Goal: Information Seeking & Learning: Learn about a topic

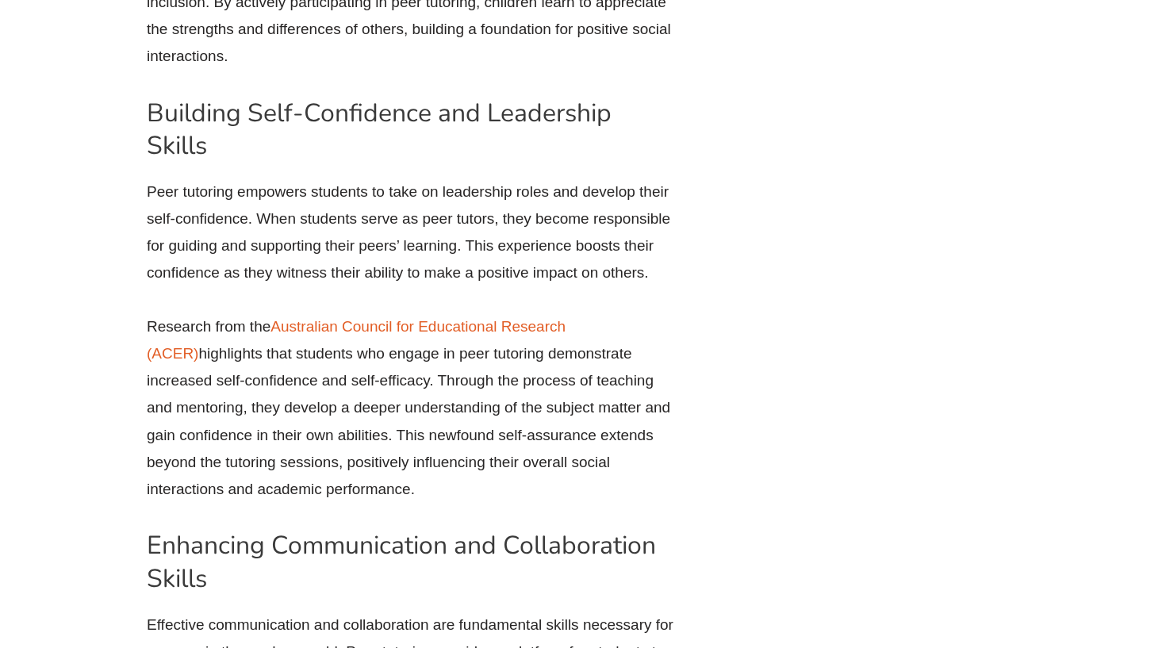
scroll to position [1906, 0]
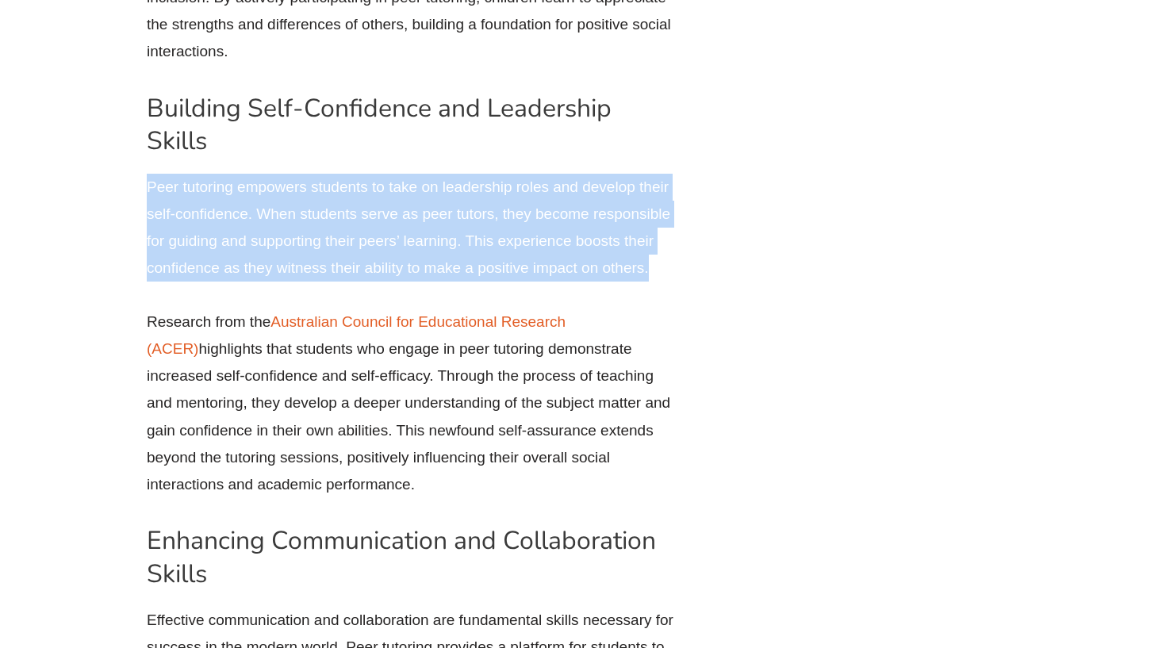
drag, startPoint x: 142, startPoint y: 174, endPoint x: 692, endPoint y: 251, distance: 555.0
click at [692, 251] on div "The Benefits of Peer Tutoring for Social and Emotional Learning Why Peer Tutori…" at bounding box center [423, 553] width 569 height 3069
copy p "Peer tutoring empowers students to take on leadership roles and develop their s…"
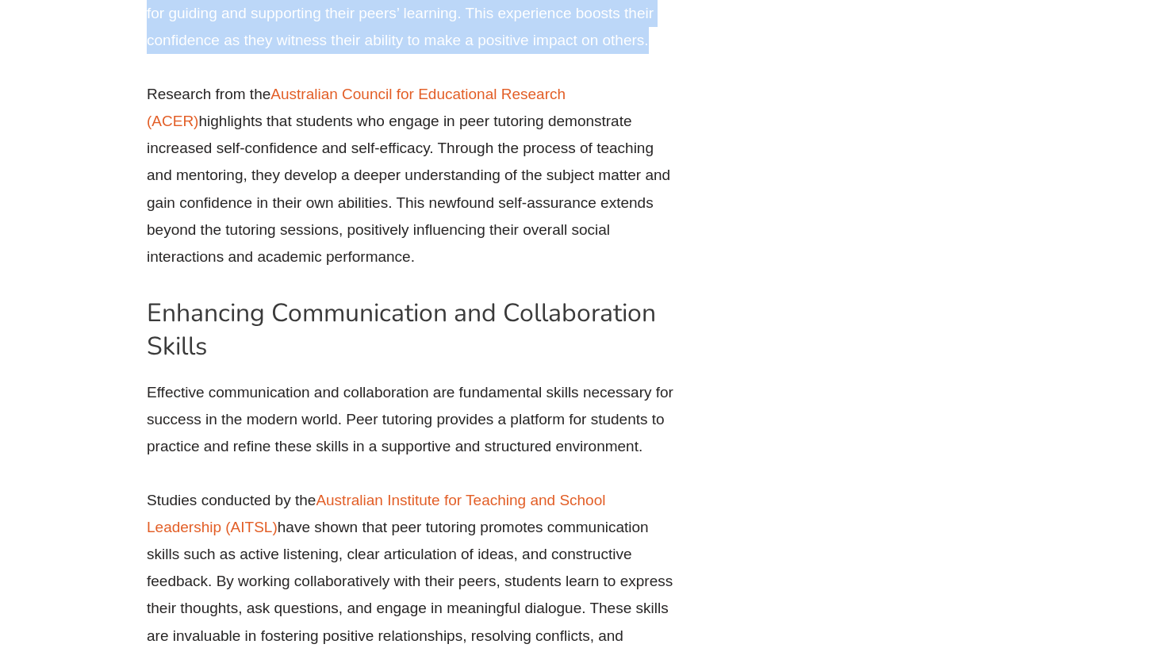
scroll to position [2134, 0]
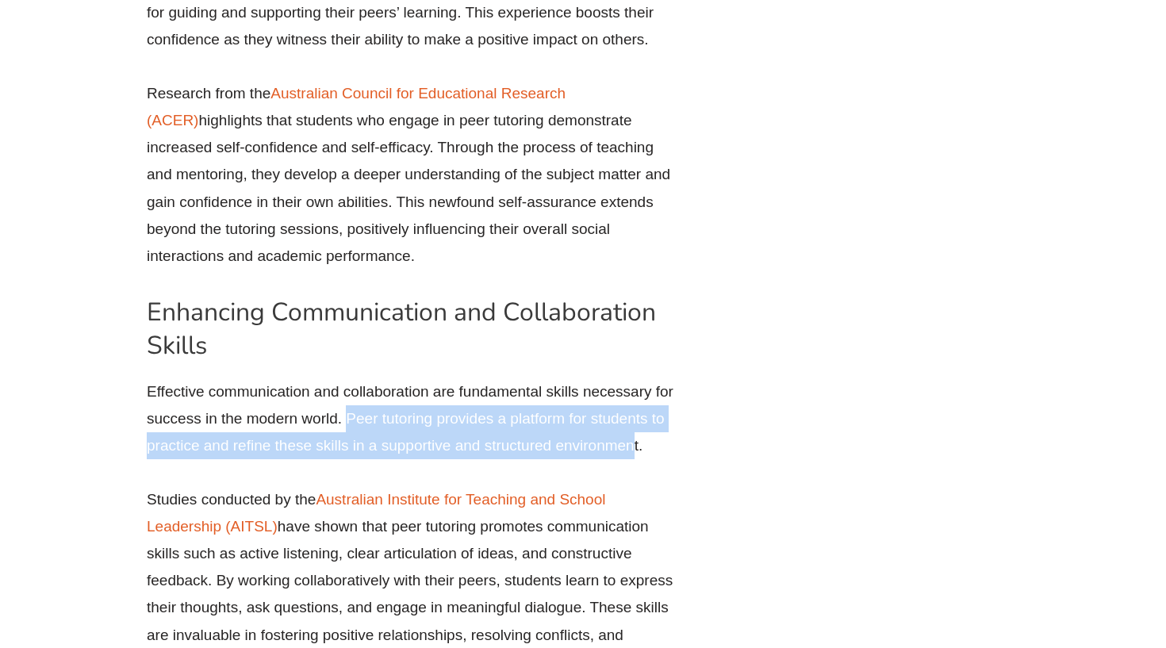
drag, startPoint x: 346, startPoint y: 406, endPoint x: 633, endPoint y: 422, distance: 287.5
click at [633, 423] on p "Effective communication and collaboration are fundamental skills necessary for …" at bounding box center [412, 419] width 531 height 82
click at [633, 422] on p "Effective communication and collaboration are fundamental skills necessary for …" at bounding box center [412, 419] width 531 height 82
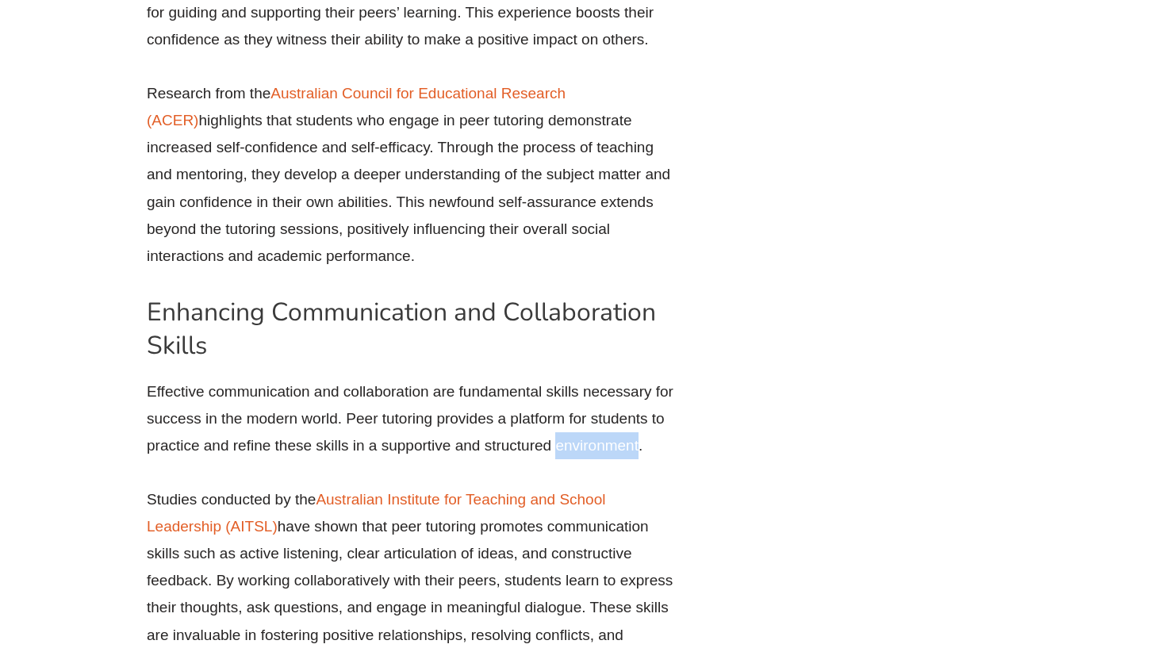
click at [633, 422] on p "Effective communication and collaboration are fundamental skills necessary for …" at bounding box center [412, 419] width 531 height 82
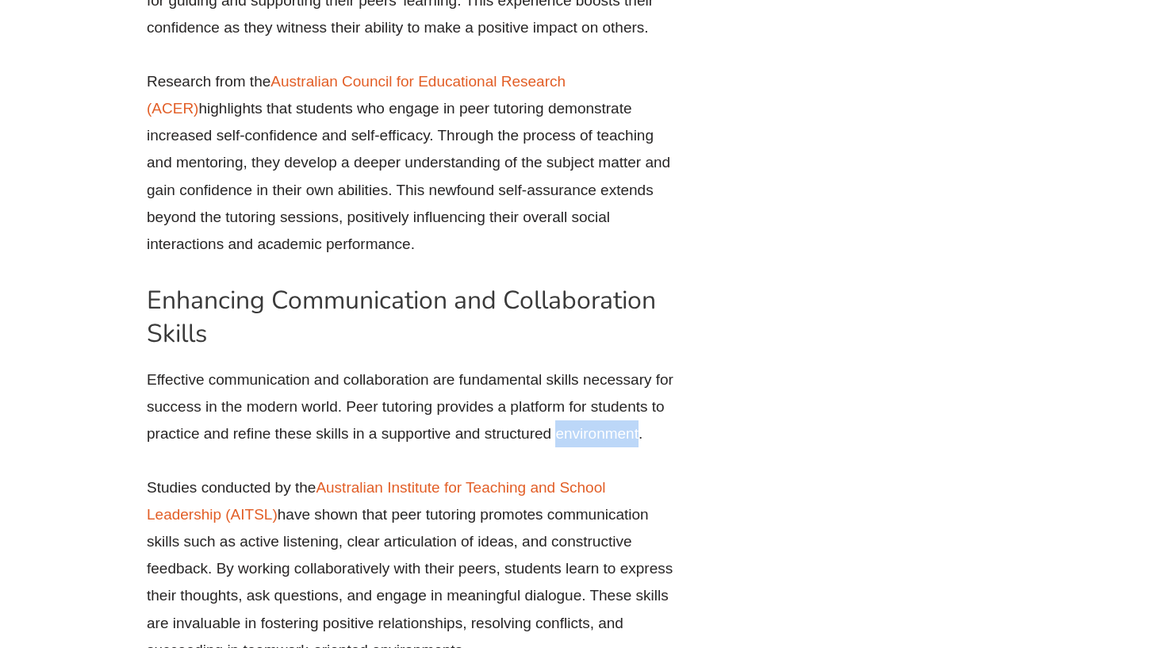
scroll to position [2158, 0]
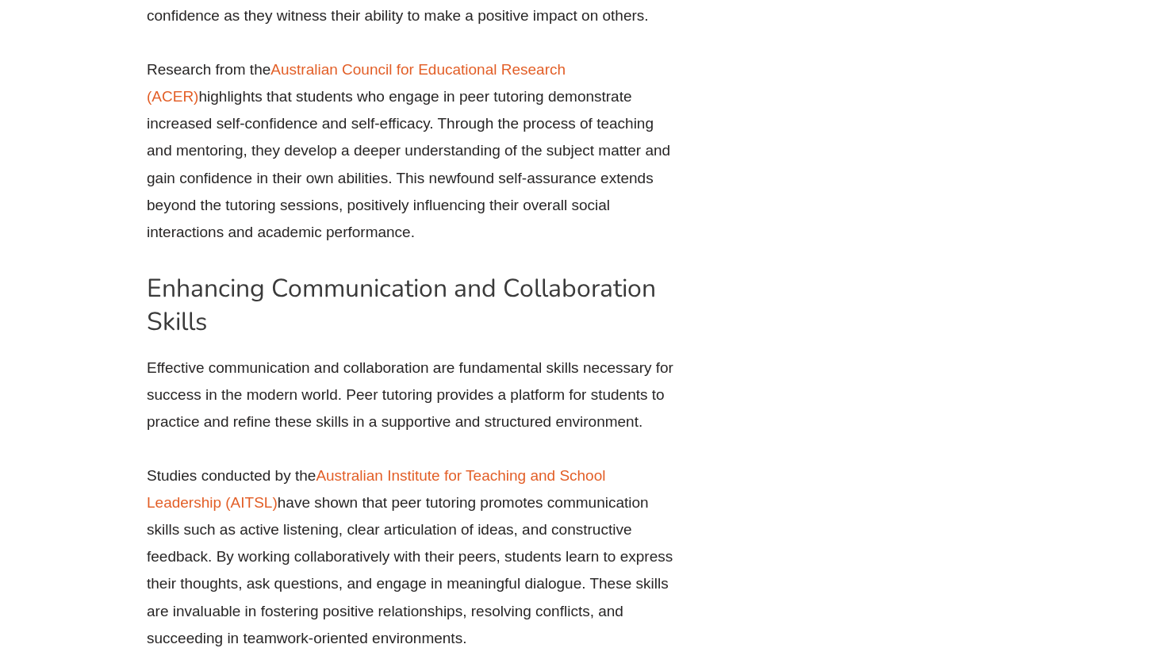
click at [577, 382] on p "Effective communication and collaboration are fundamental skills necessary for …" at bounding box center [412, 396] width 531 height 82
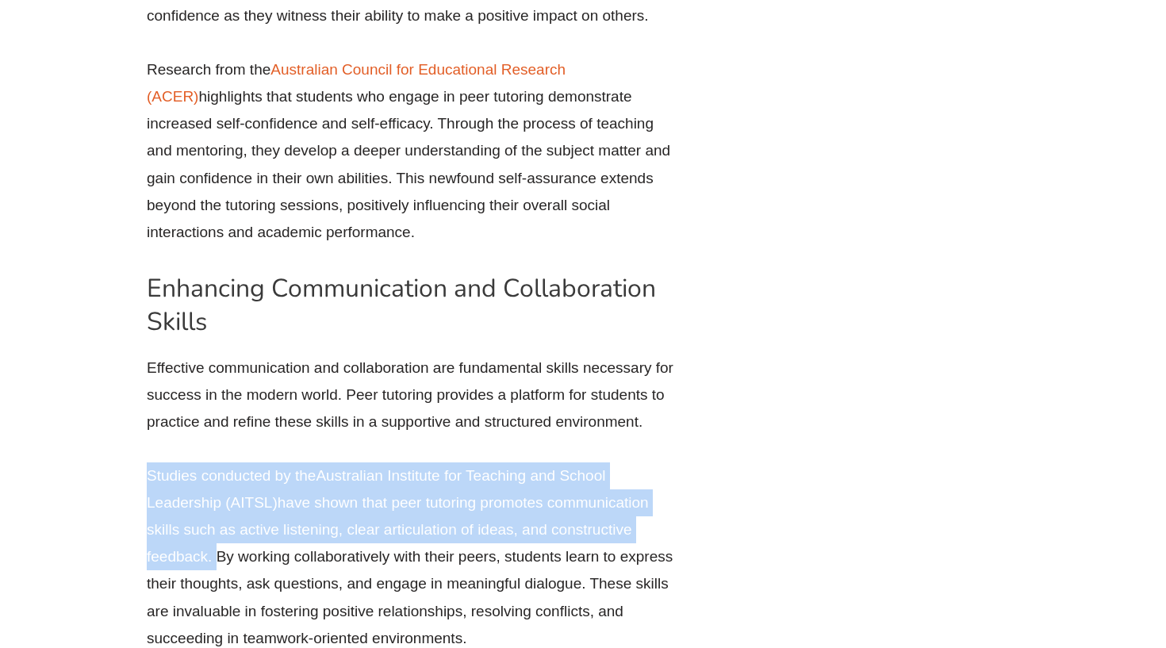
drag, startPoint x: 147, startPoint y: 466, endPoint x: 213, endPoint y: 538, distance: 97.6
click at [213, 538] on p "Studies conducted by the Australian Institute for Teaching and School Leadershi…" at bounding box center [412, 557] width 531 height 190
copy p "Studies conducted by the Australian Institute for Teaching and School Leadershi…"
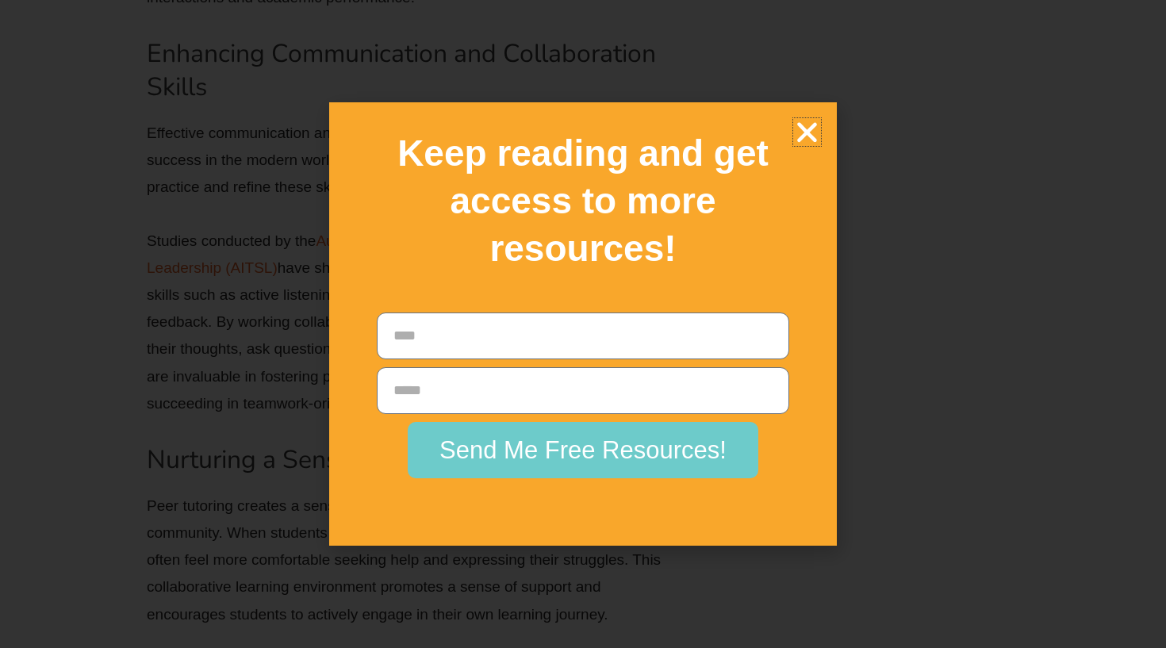
scroll to position [2398, 0]
click at [817, 146] on icon "Close" at bounding box center [807, 132] width 28 height 28
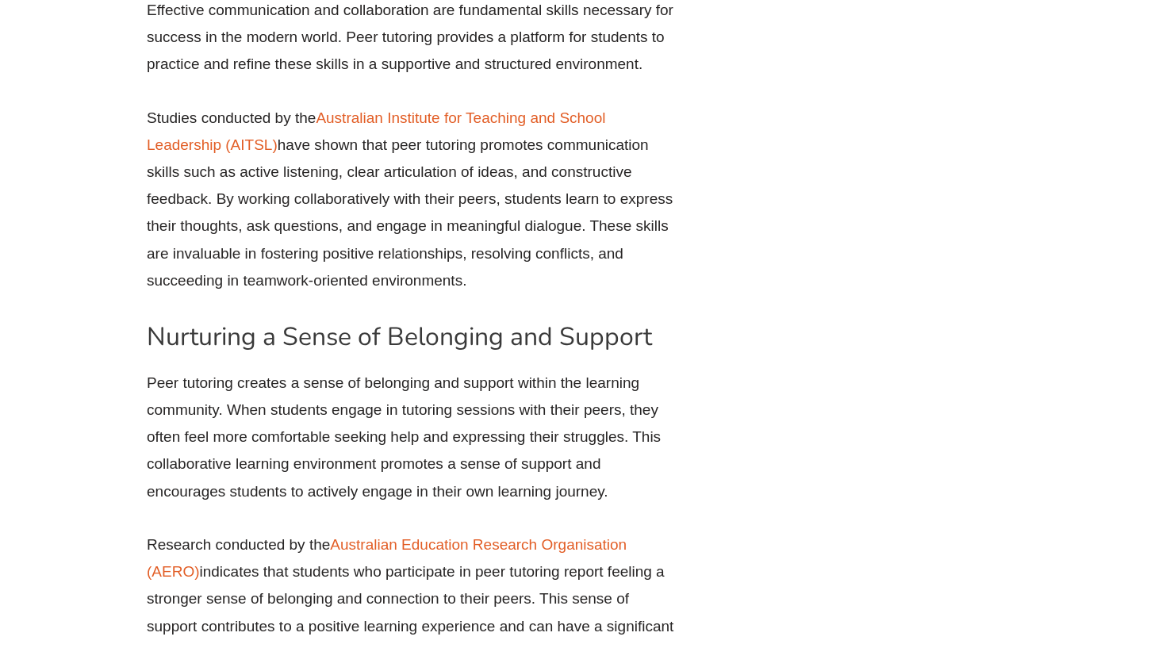
scroll to position [2537, 0]
